Goal: Task Accomplishment & Management: Manage account settings

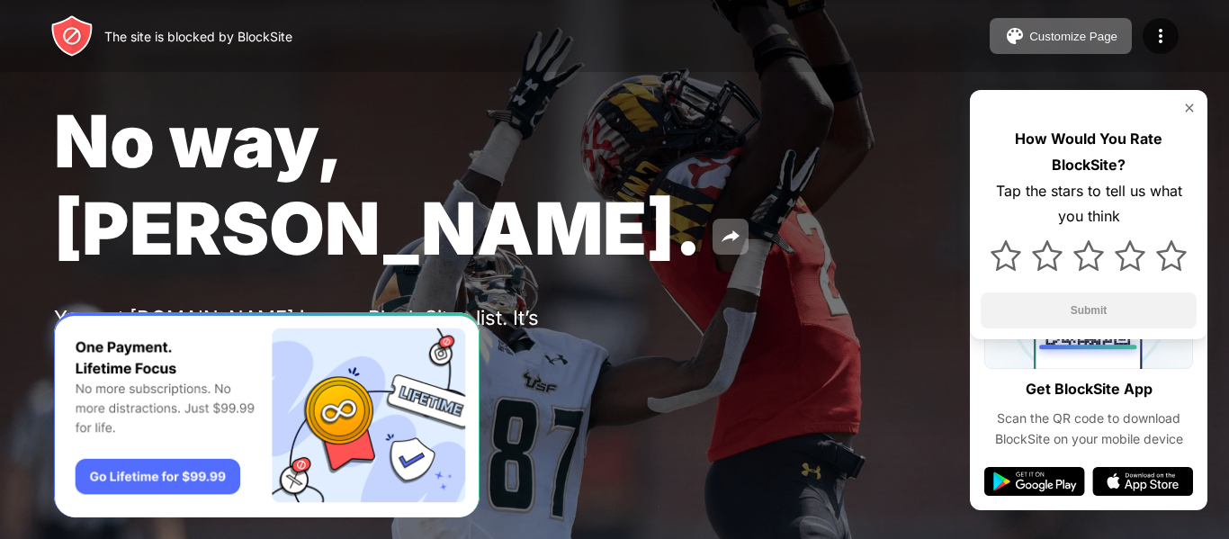
click at [486, 185] on div "No way, [PERSON_NAME]. You put [DOMAIN_NAME] in your Block Sites list. It’s pro…" at bounding box center [614, 252] width 1229 height 504
click at [352, 212] on div "No way, [PERSON_NAME]. You put [DOMAIN_NAME] in your Block Sites list. It’s pro…" at bounding box center [614, 252] width 1229 height 504
drag, startPoint x: 102, startPoint y: 37, endPoint x: 334, endPoint y: 43, distance: 232.3
click at [334, 43] on div "The site is blocked by BlockSite Customize Page Edit Block List Redirect Custom…" at bounding box center [614, 36] width 1229 height 72
click at [720, 226] on img at bounding box center [731, 237] width 22 height 22
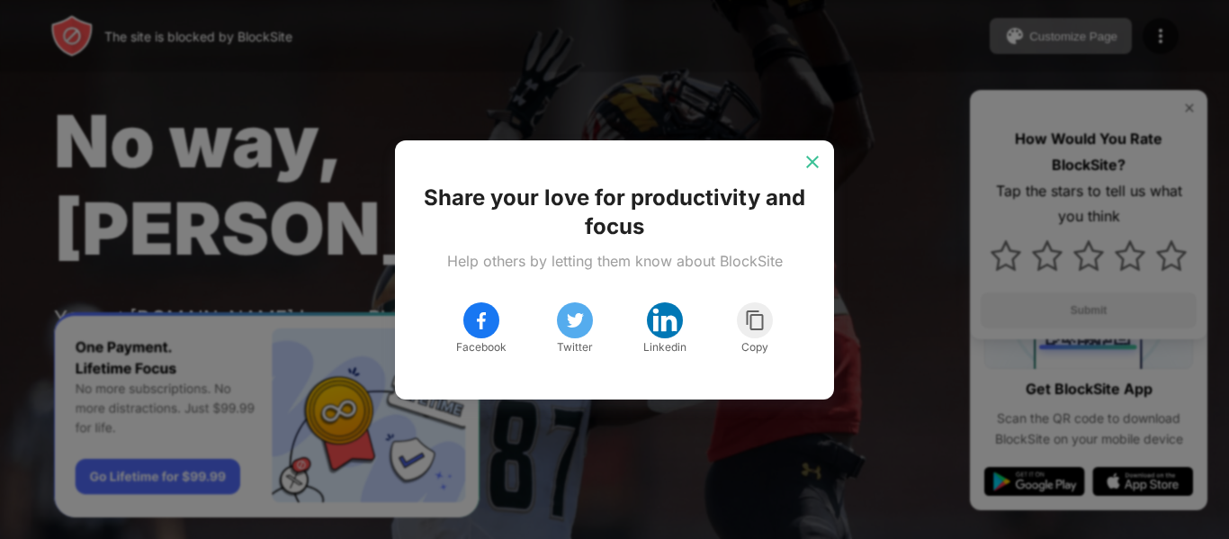
click at [816, 164] on img at bounding box center [813, 162] width 18 height 18
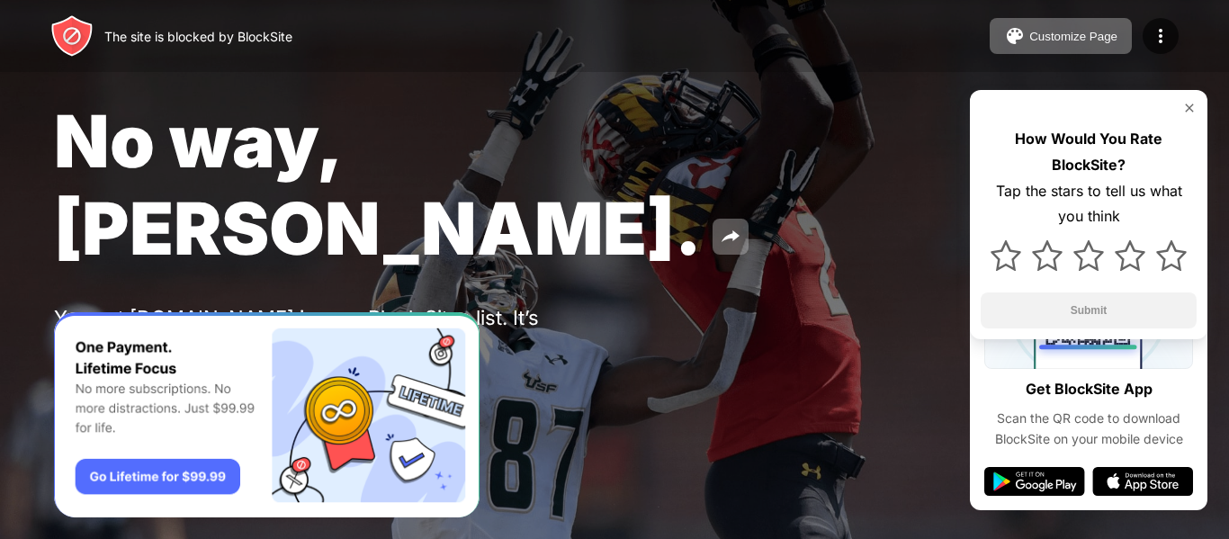
click at [1190, 109] on img at bounding box center [1190, 108] width 14 height 14
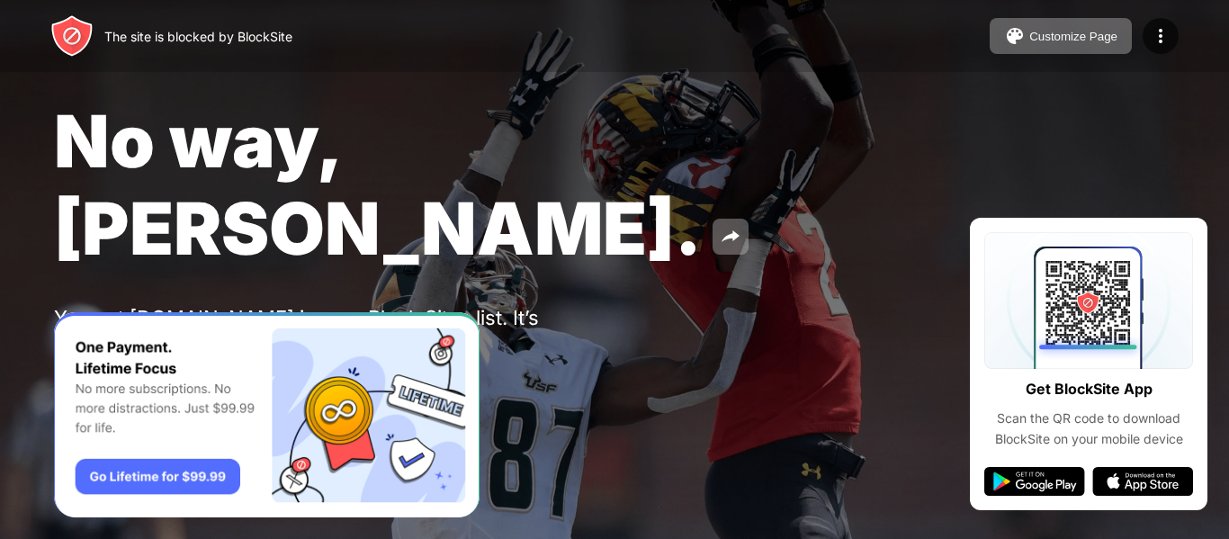
click at [69, 371] on button at bounding box center [72, 389] width 36 height 36
click at [226, 382] on div "Password Protection" at bounding box center [210, 389] width 125 height 14
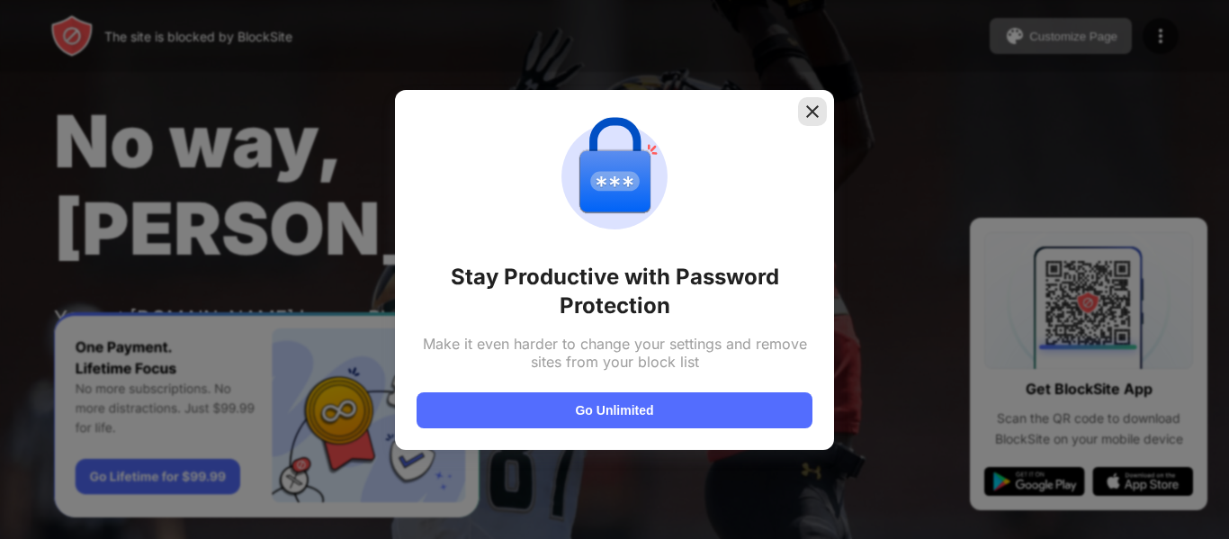
click at [815, 112] on img at bounding box center [813, 112] width 18 height 18
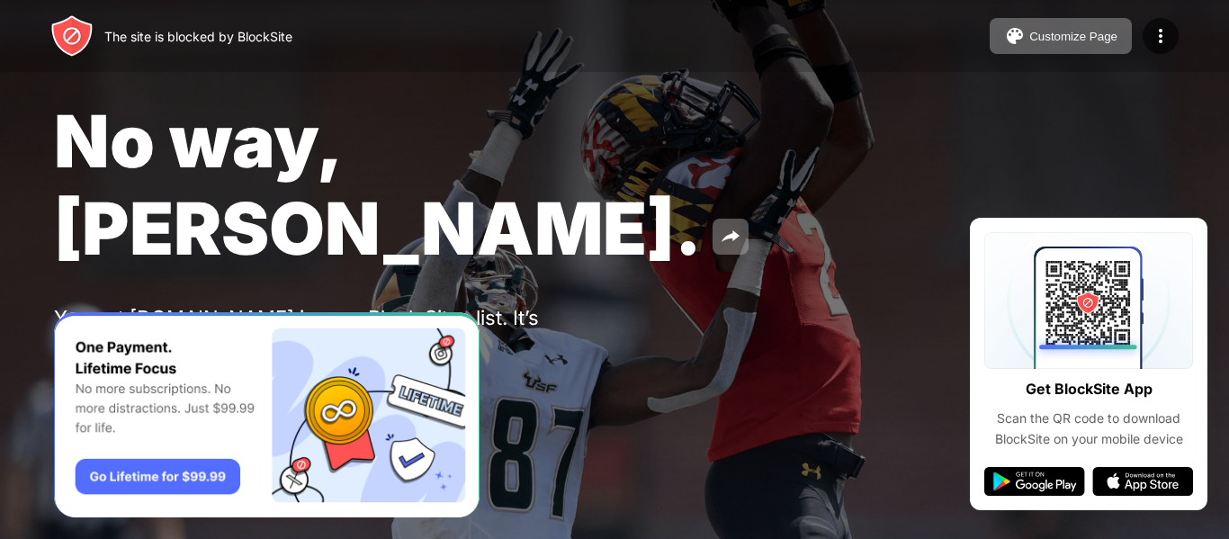
drag, startPoint x: 1094, startPoint y: 1, endPoint x: 715, endPoint y: 189, distance: 423.0
click at [715, 189] on div "No way, [PERSON_NAME]. You put [DOMAIN_NAME] in your Block Sites list. It’s pro…" at bounding box center [614, 252] width 1229 height 504
